Goal: Obtain resource: Download file/media

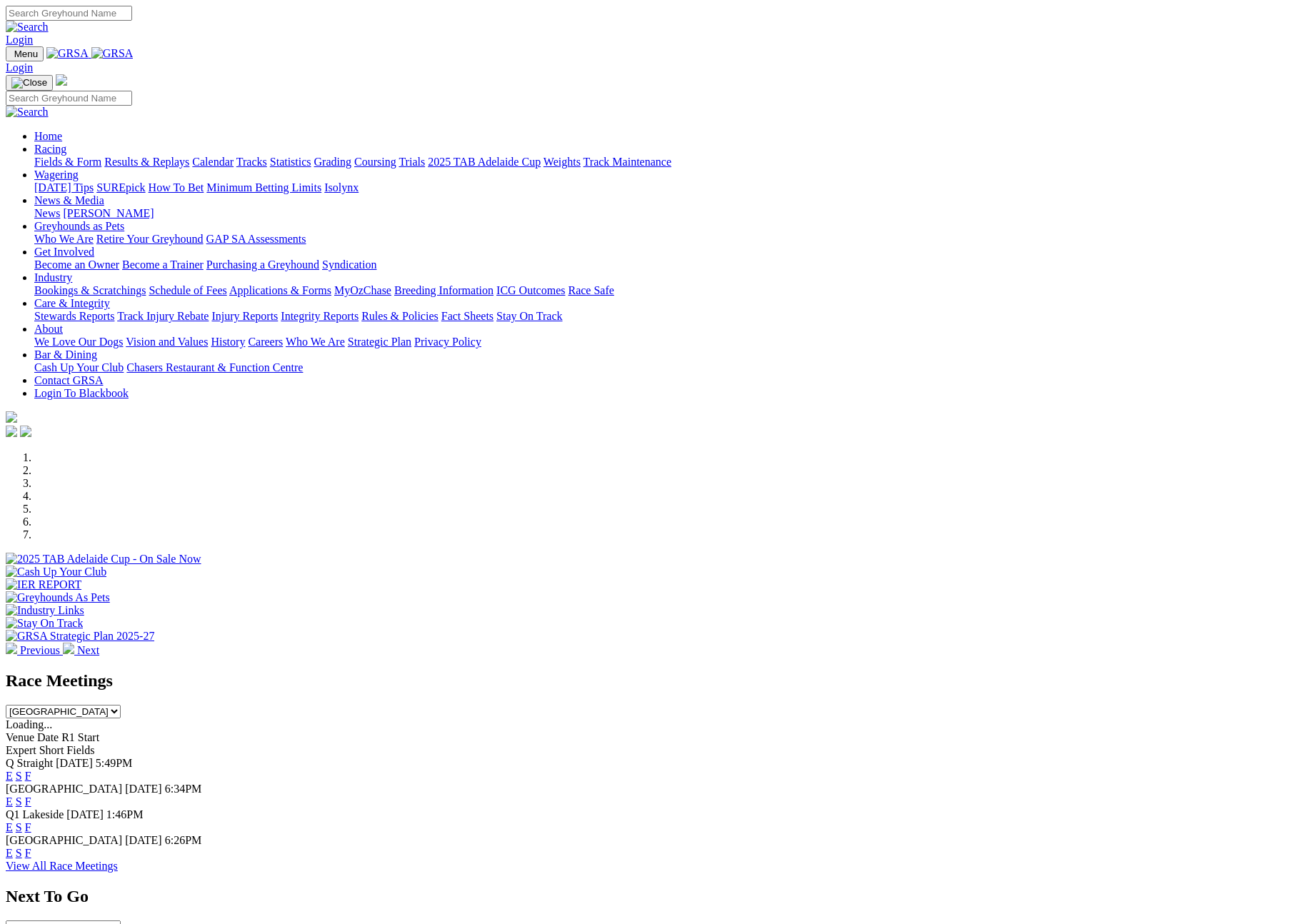
scroll to position [473, 0]
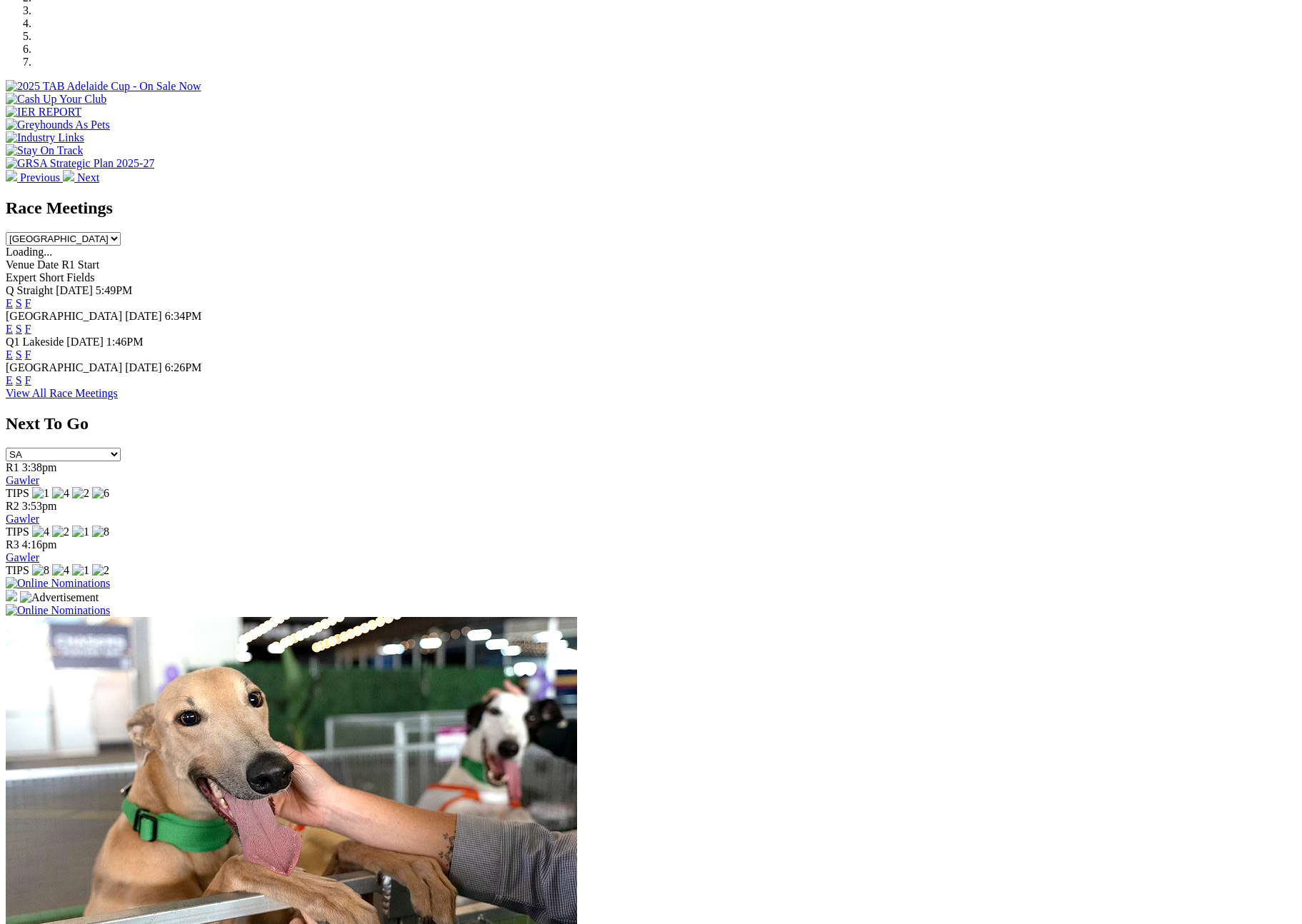
click at [121, 232] on select "South Australia New South Wales Northern Territory Queensland Tasmania Victoria…" at bounding box center [63, 238] width 115 height 14
select select "SA"
click at [121, 232] on select "South Australia New South Wales Northern Territory Queensland Tasmania Victoria…" at bounding box center [63, 238] width 115 height 14
click at [32, 323] on link "F" at bounding box center [28, 328] width 7 height 12
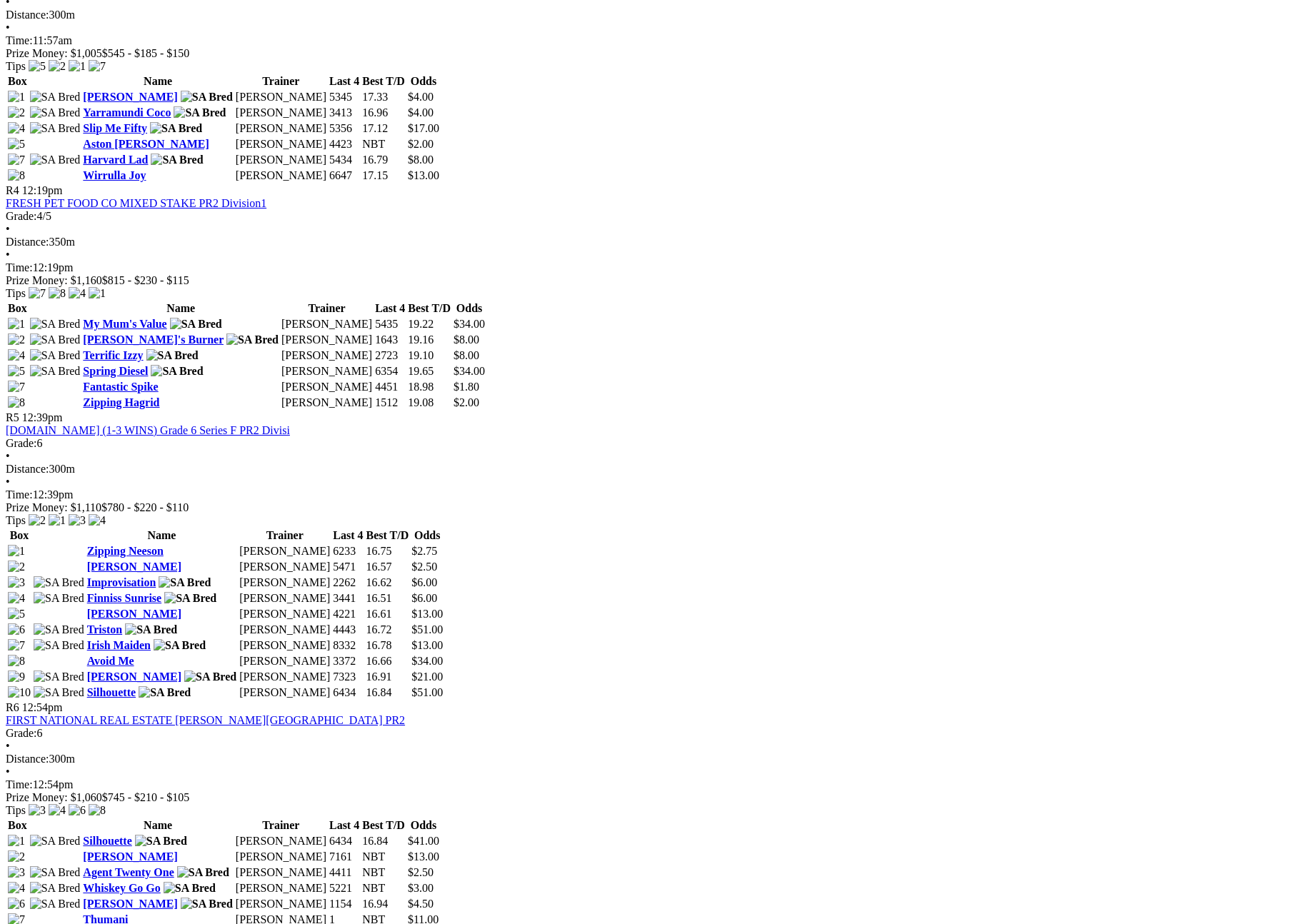
scroll to position [1229, 0]
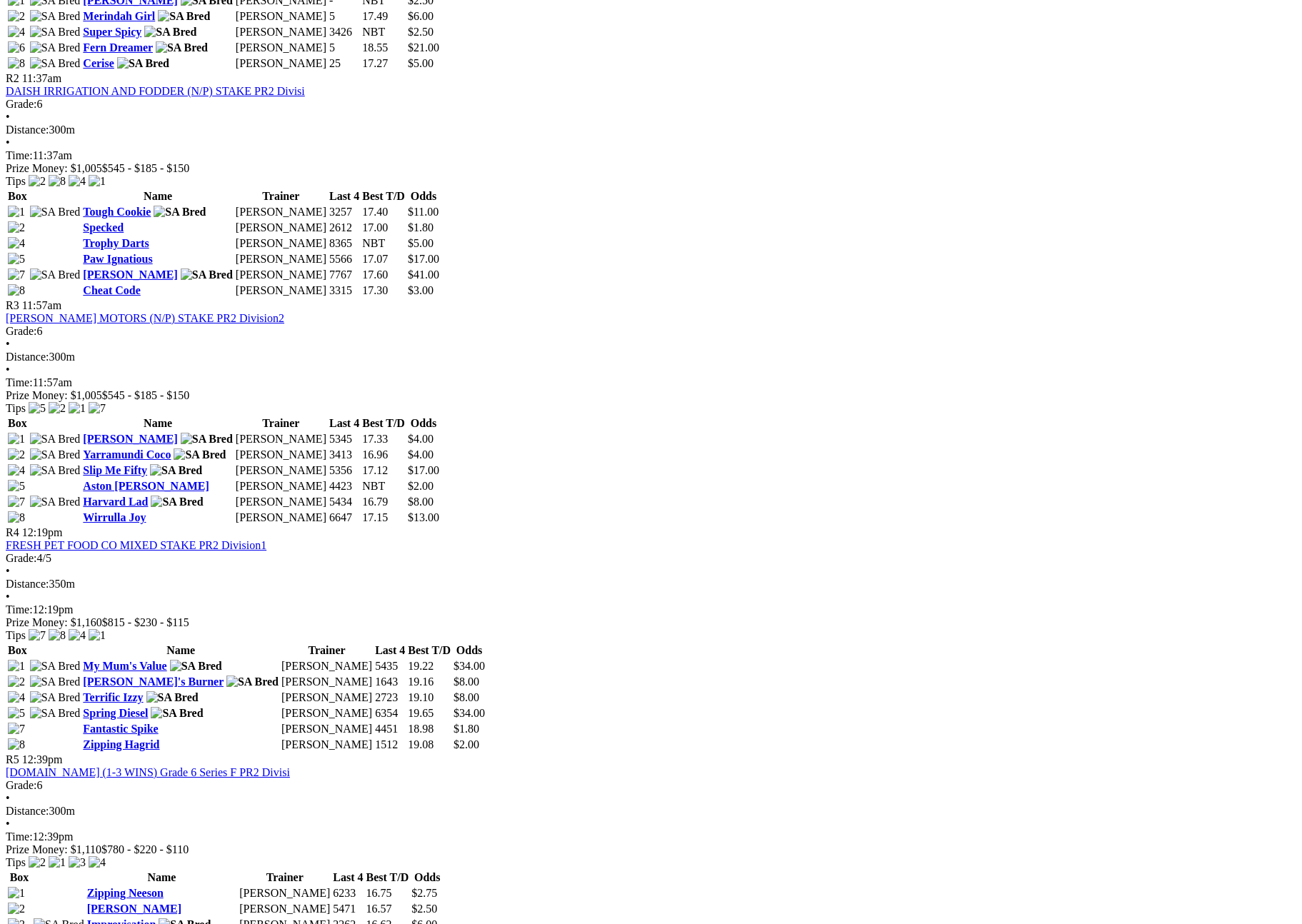
scroll to position [1332, 0]
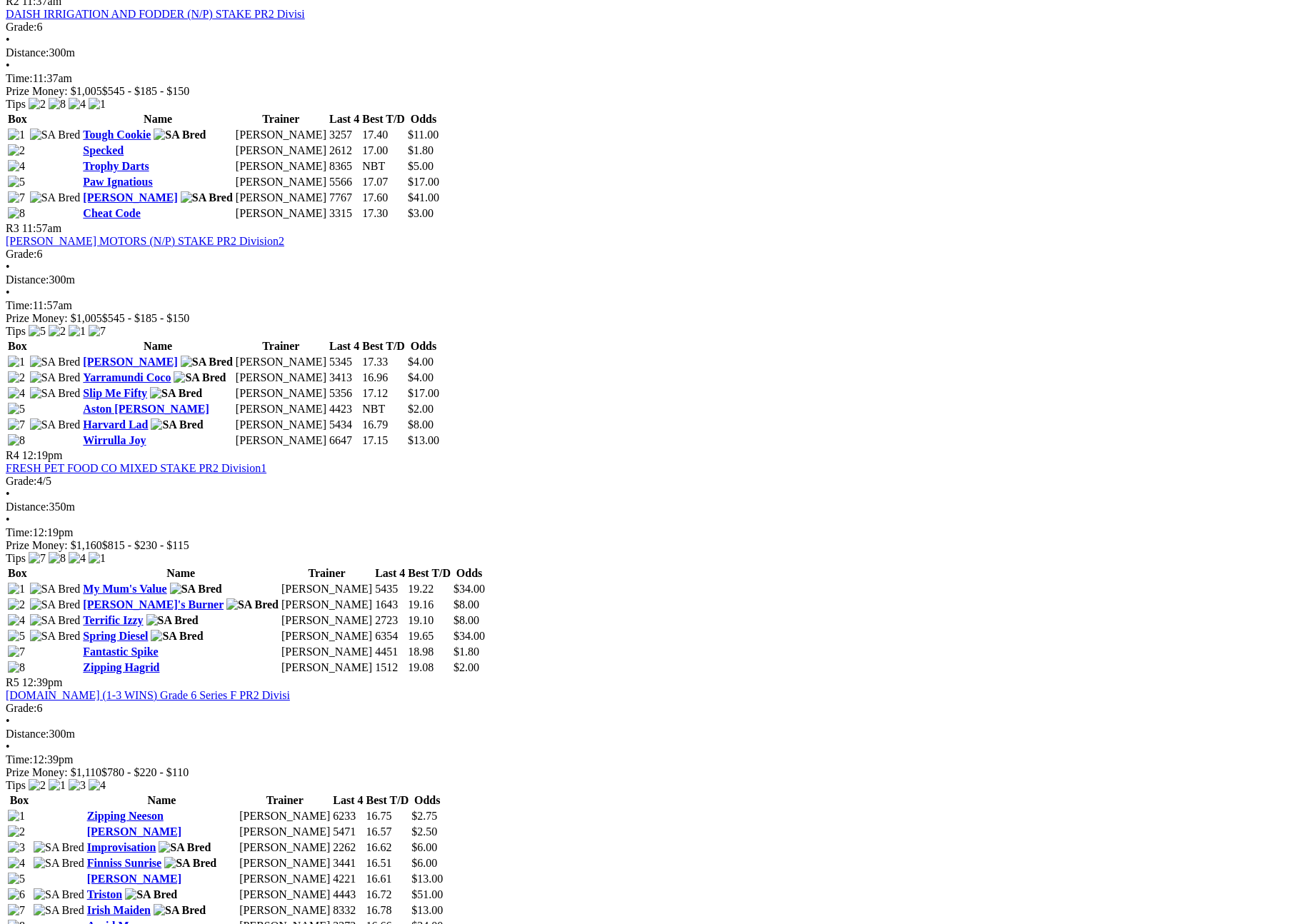
scroll to position [1209, 0]
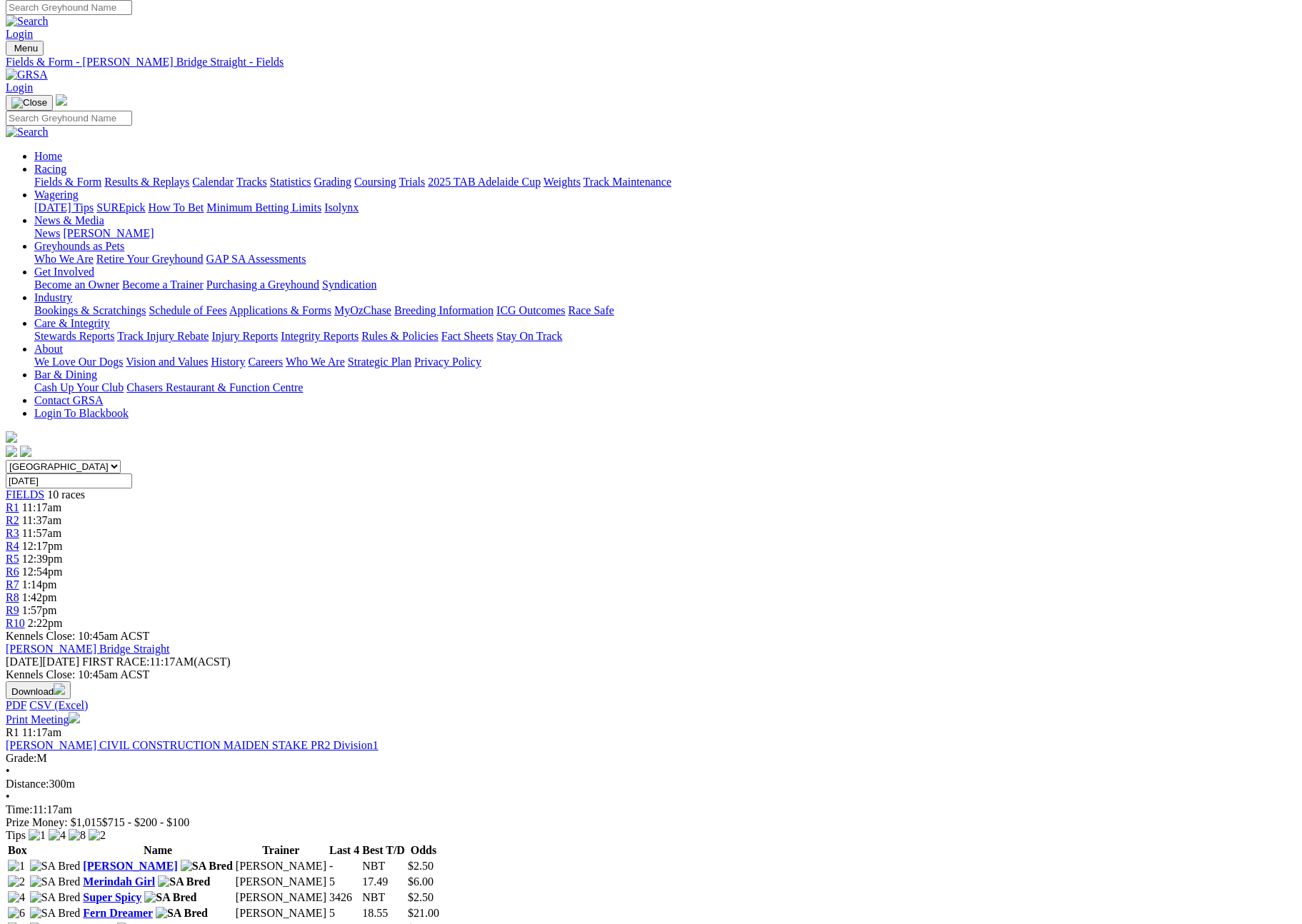
scroll to position [3, 0]
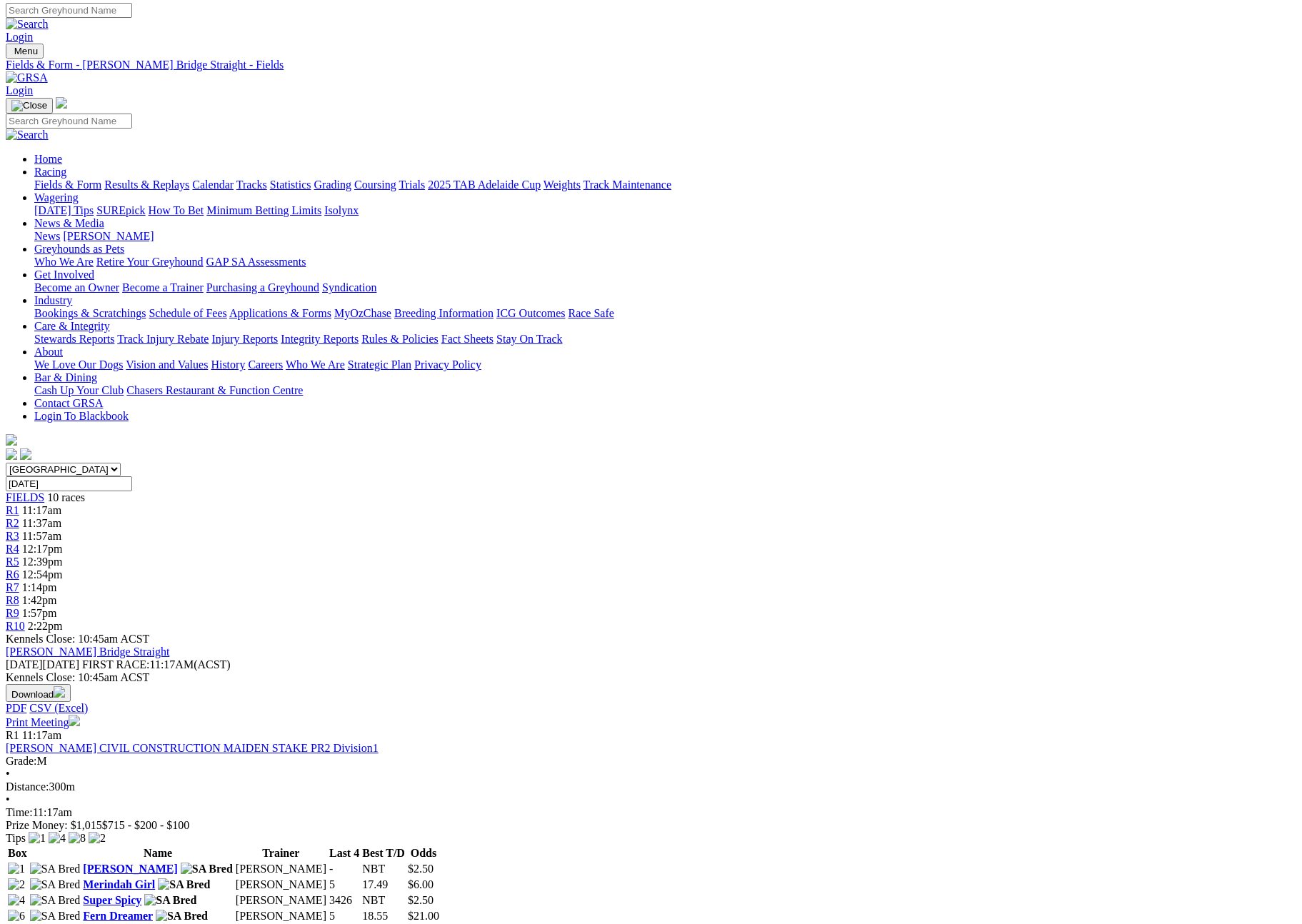
click at [71, 685] on button "Download" at bounding box center [37, 693] width 65 height 18
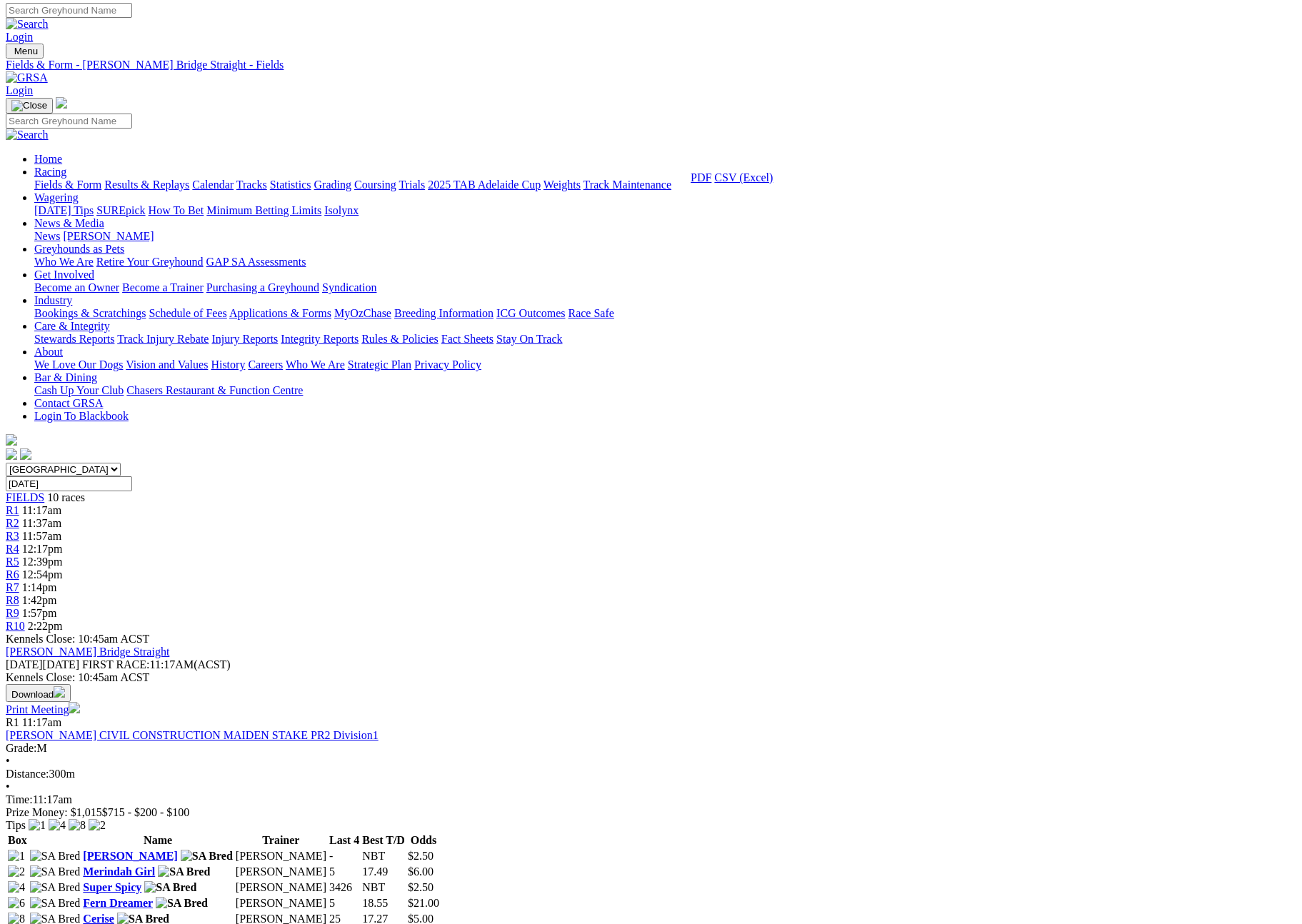
click at [773, 183] on link "CSV (Excel)" at bounding box center [744, 177] width 59 height 12
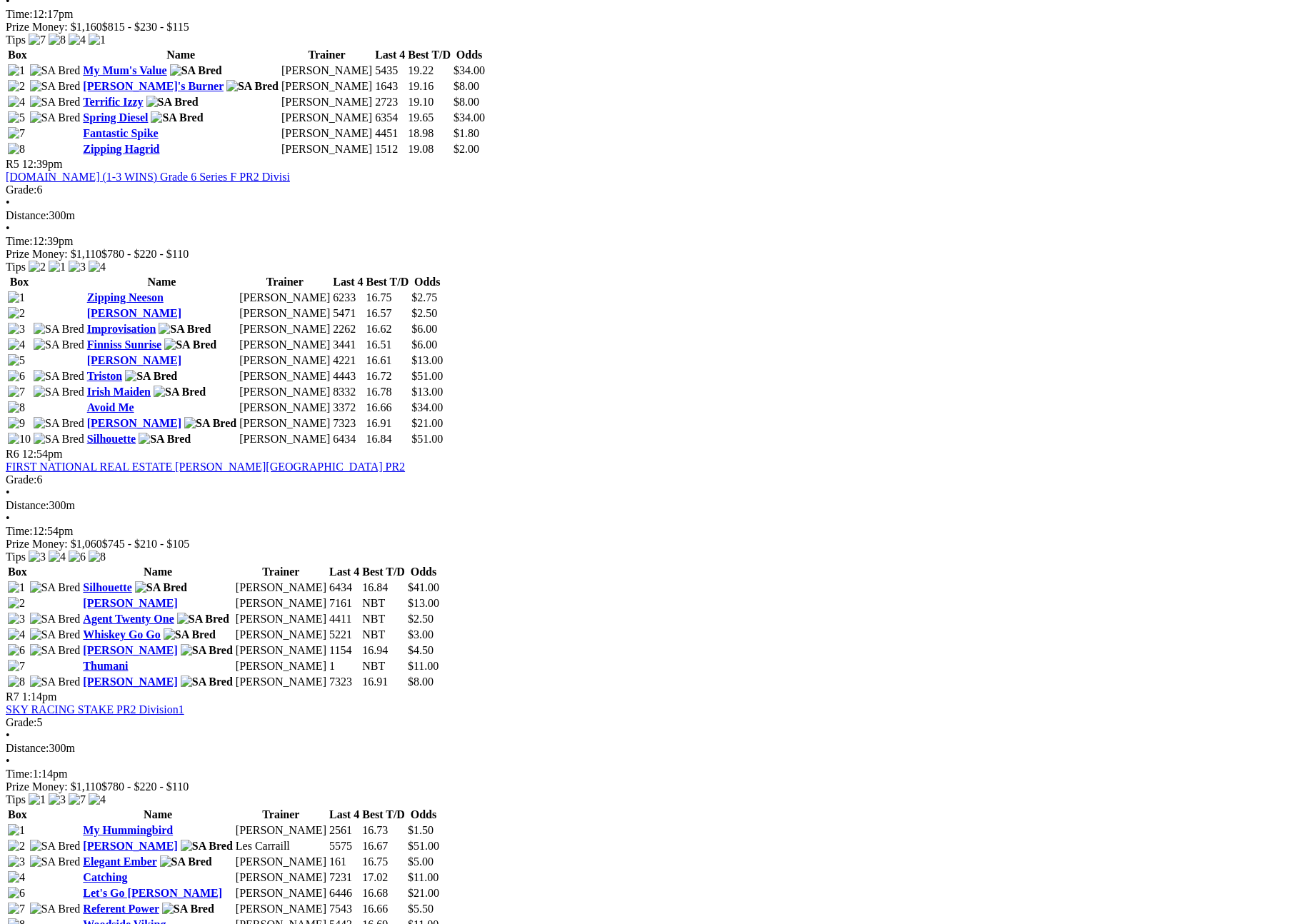
scroll to position [1372, 0]
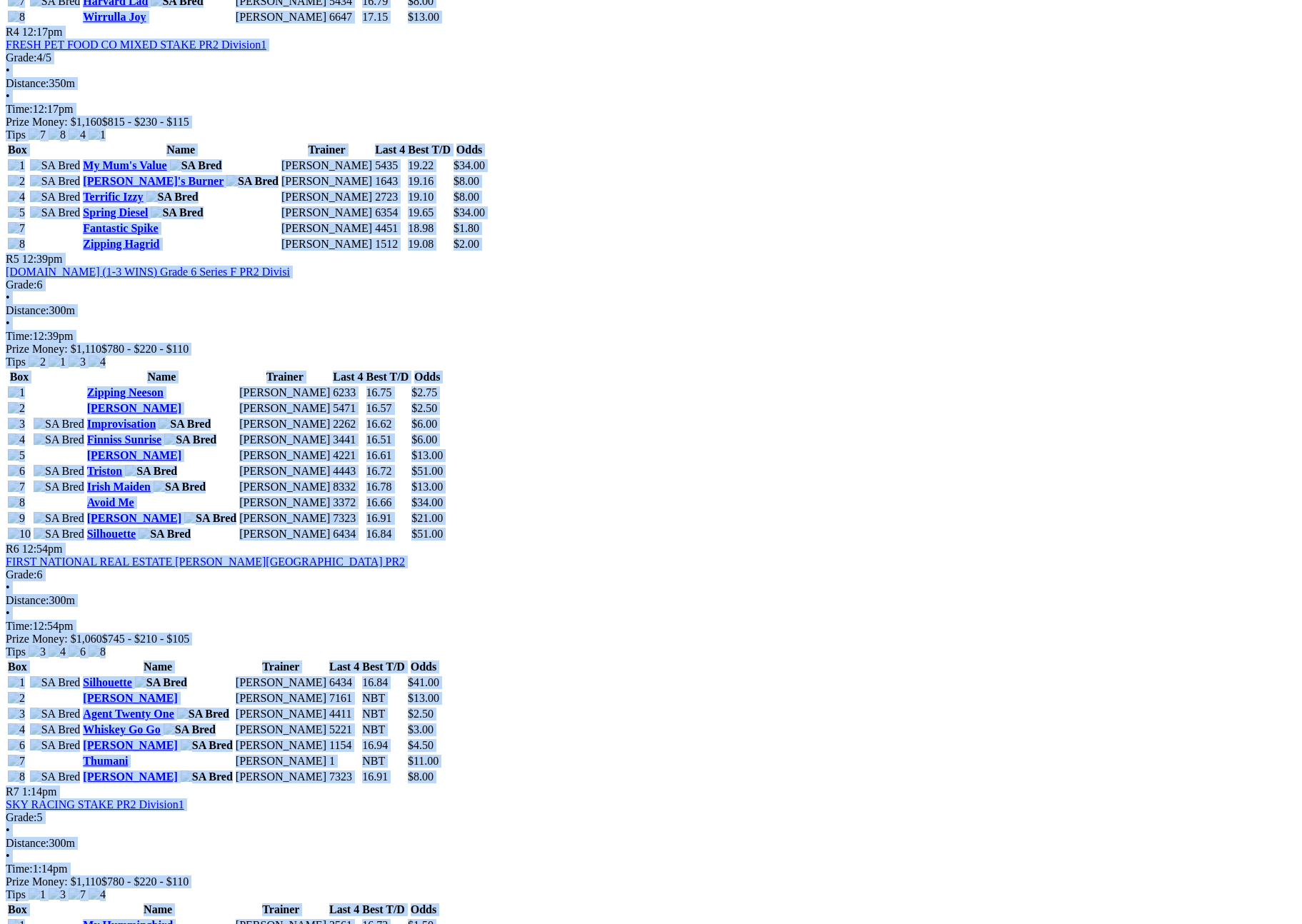
copy body "Login Menu Fields & Form - [PERSON_NAME] Bridge Straight - Fields Login Home Ra…"
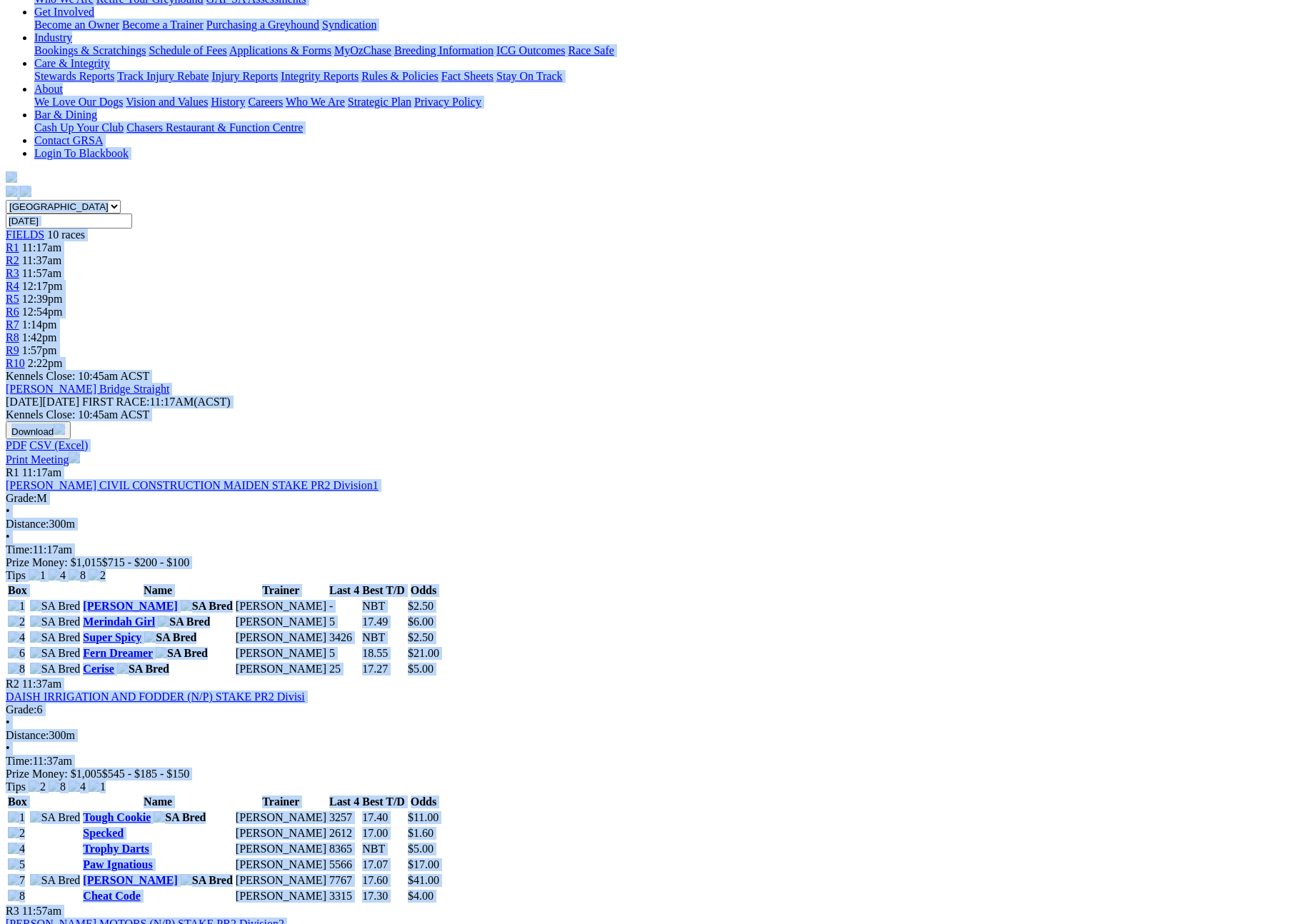
scroll to position [132, 0]
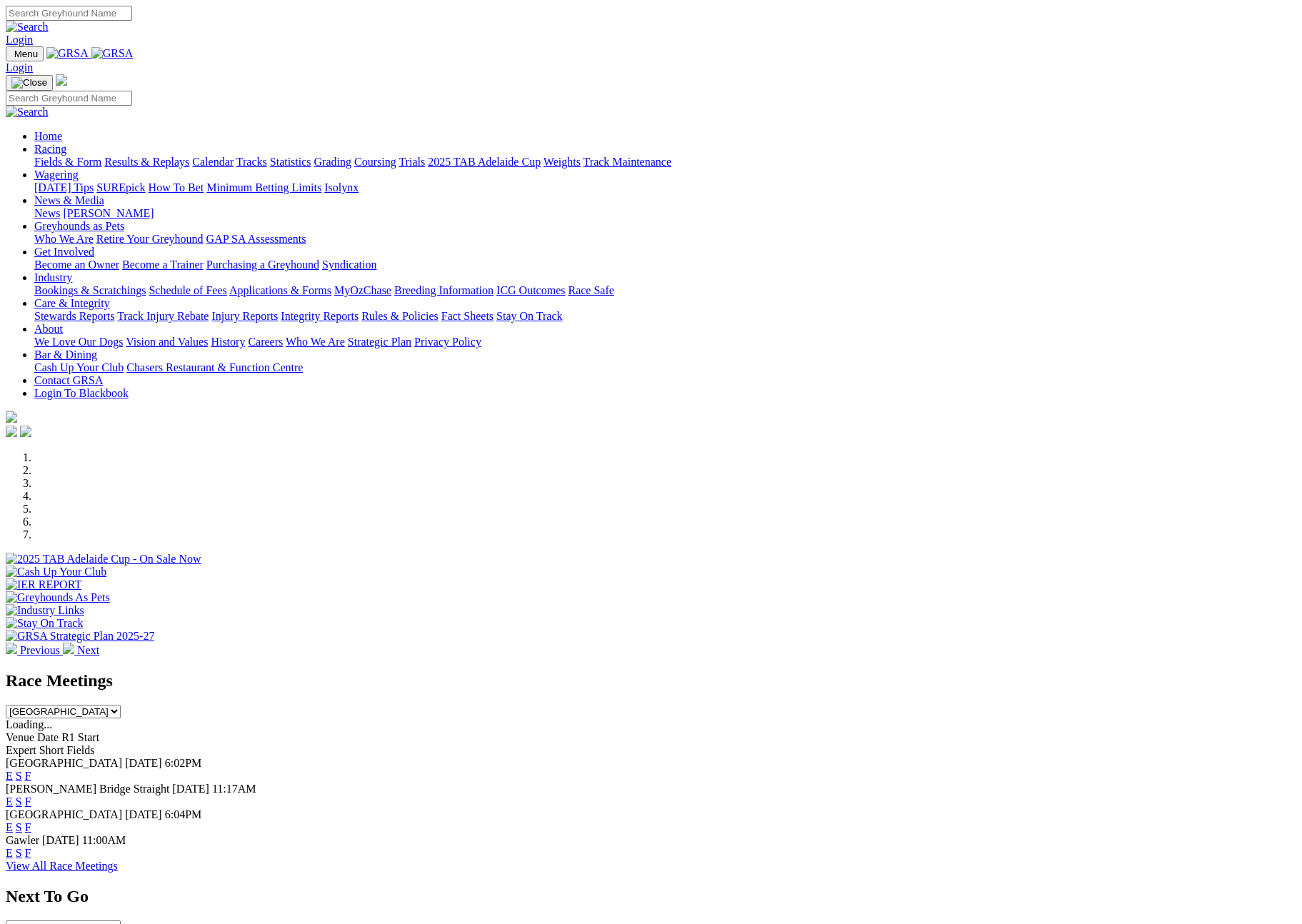
scroll to position [473, 0]
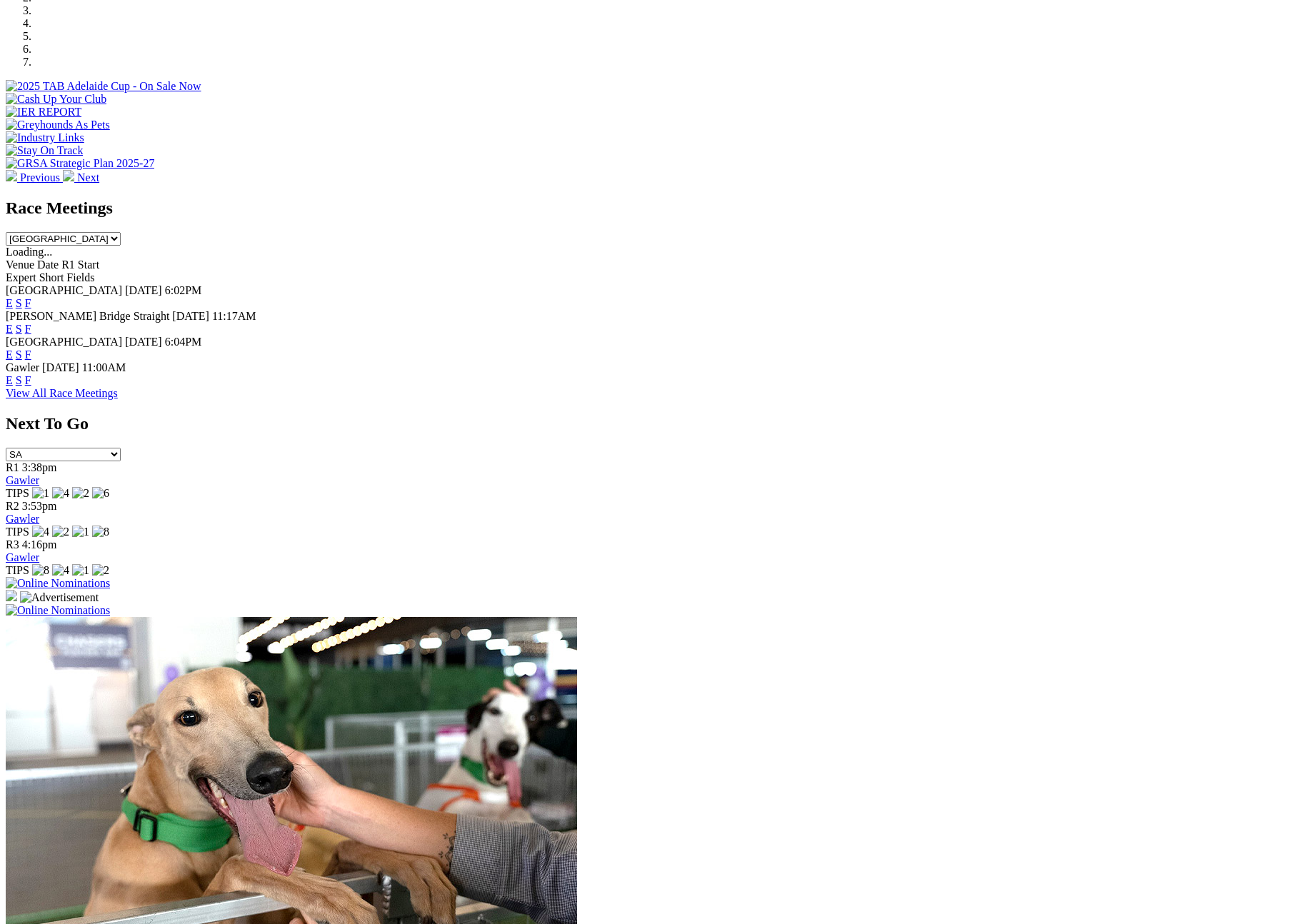
click at [302, 400] on div "Race Meetings South Australia New South Wales Northern Territory Queensland Tas…" at bounding box center [651, 298] width 1291 height 201
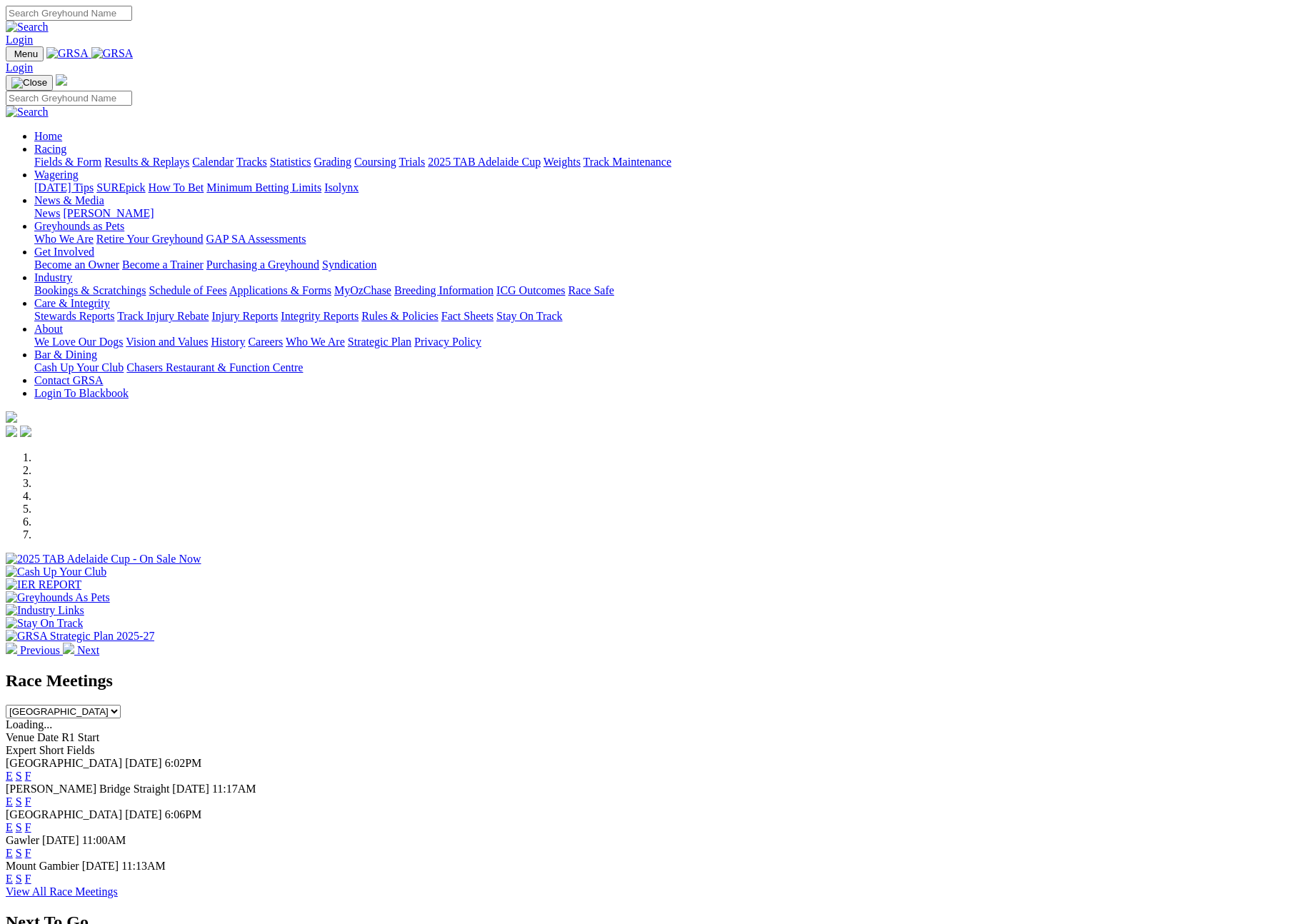
click at [32, 873] on link "F" at bounding box center [28, 878] width 7 height 12
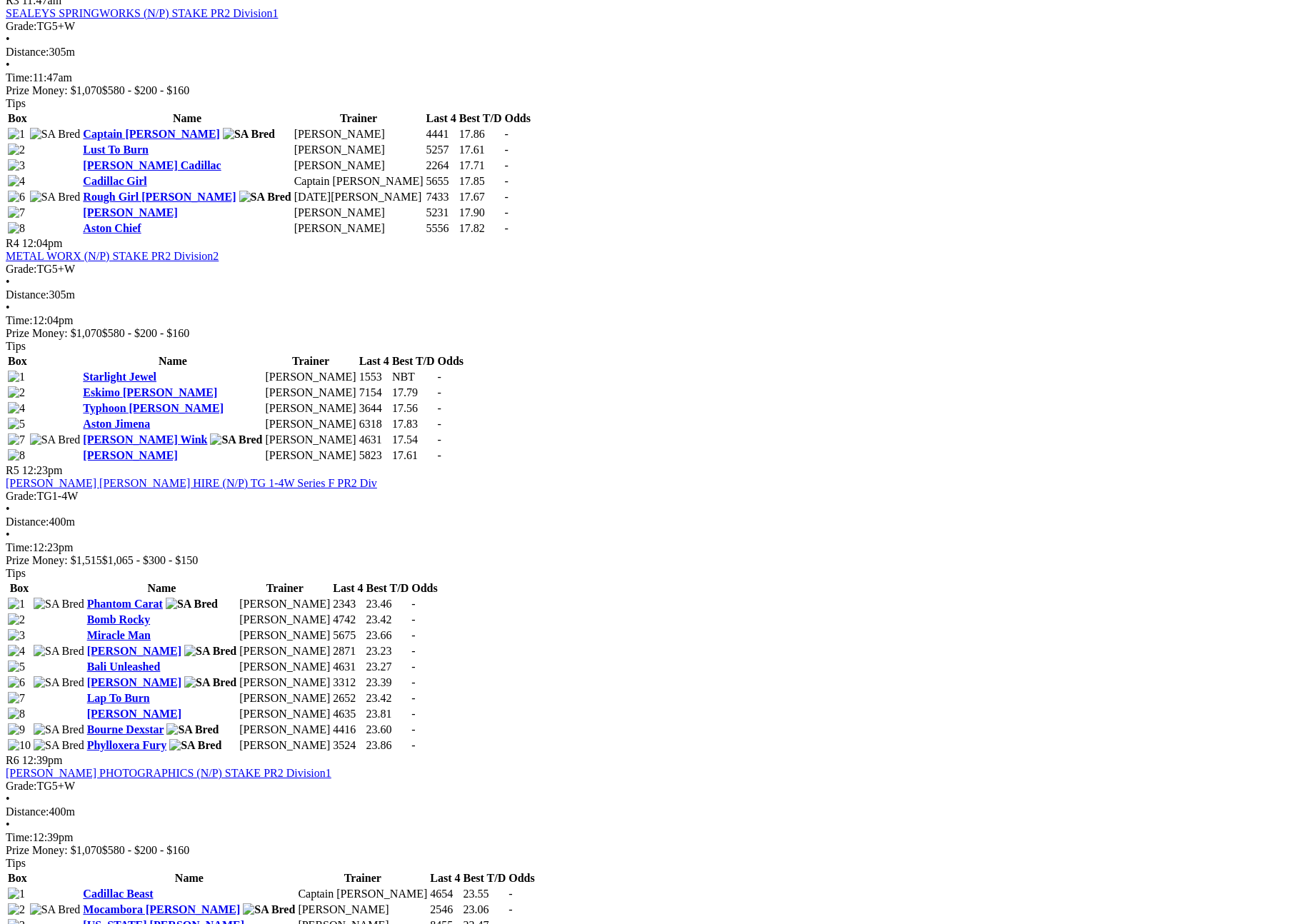
scroll to position [1432, 0]
